Goal: Check status

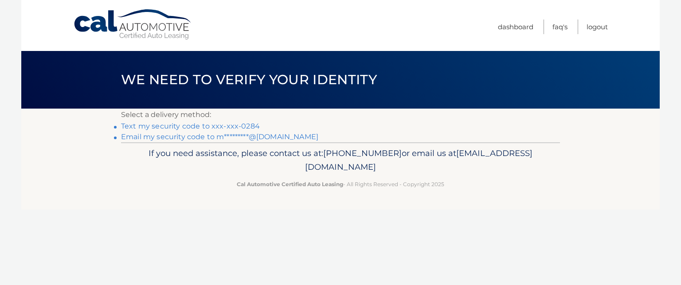
click at [247, 128] on link "Text my security code to xxx-xxx-0284" at bounding box center [190, 126] width 139 height 8
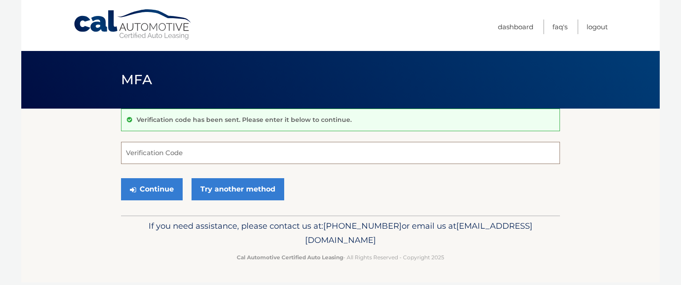
click at [228, 145] on input "Verification Code" at bounding box center [340, 153] width 439 height 22
type input "052700"
click at [121, 178] on button "Continue" at bounding box center [152, 189] width 62 height 22
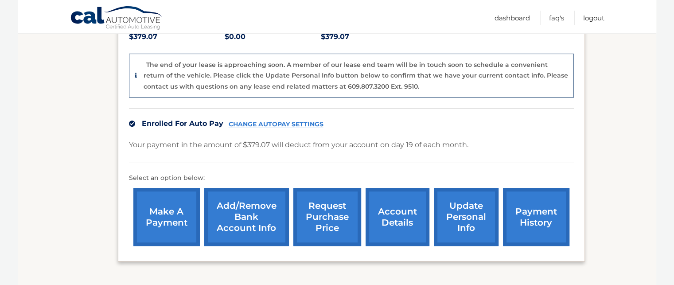
scroll to position [220, 0]
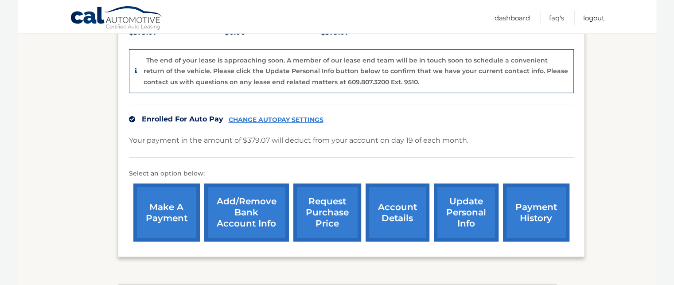
click at [537, 197] on link "payment history" at bounding box center [536, 213] width 67 height 58
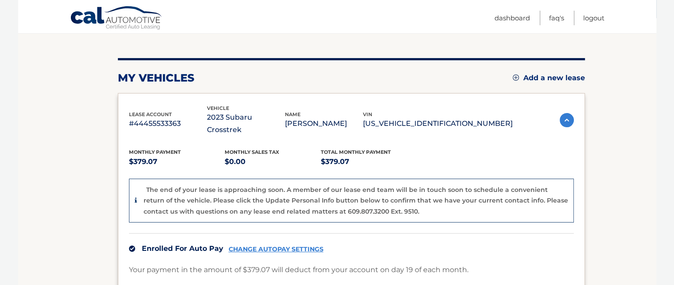
scroll to position [82, 0]
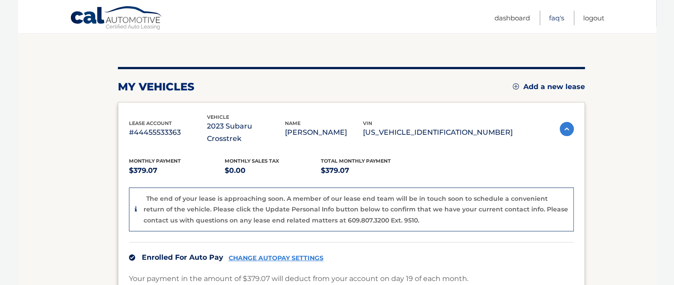
click at [554, 17] on link "FAQ's" at bounding box center [556, 18] width 15 height 15
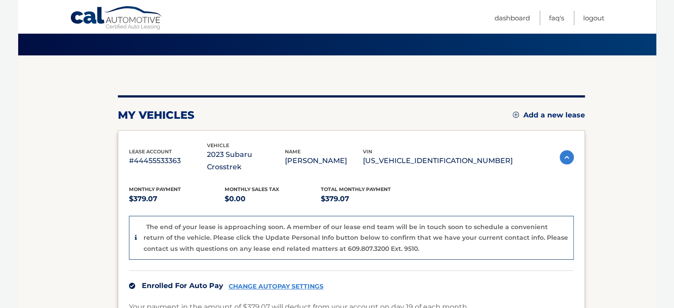
scroll to position [53, 0]
